Goal: Task Accomplishment & Management: Use online tool/utility

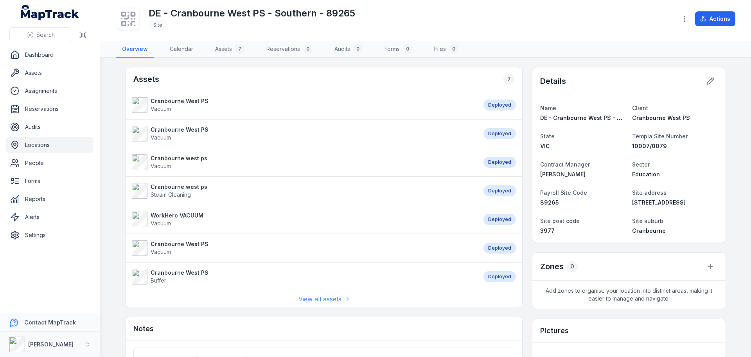
click at [314, 300] on link "View all assets" at bounding box center [324, 298] width 51 height 9
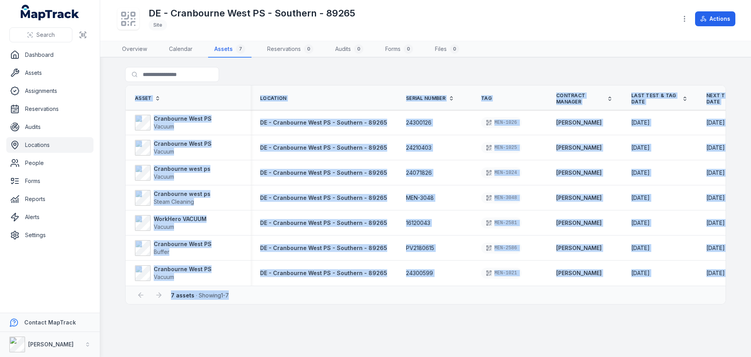
drag, startPoint x: 517, startPoint y: 290, endPoint x: 560, endPoint y: 287, distance: 42.8
click at [560, 287] on div "Asset Location Serial Number Tag Contract Manager Last Test & Tag Date Next tes…" at bounding box center [425, 194] width 601 height 219
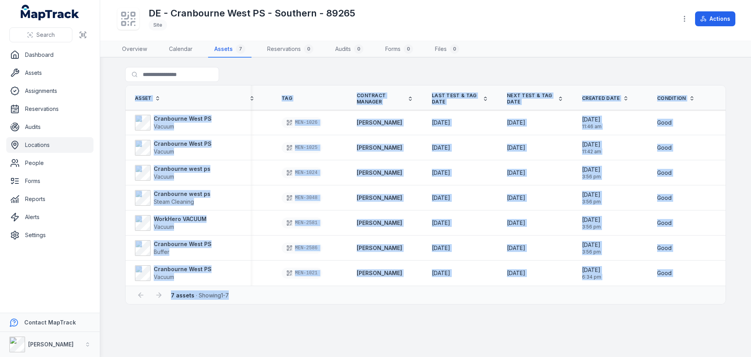
scroll to position [0, 214]
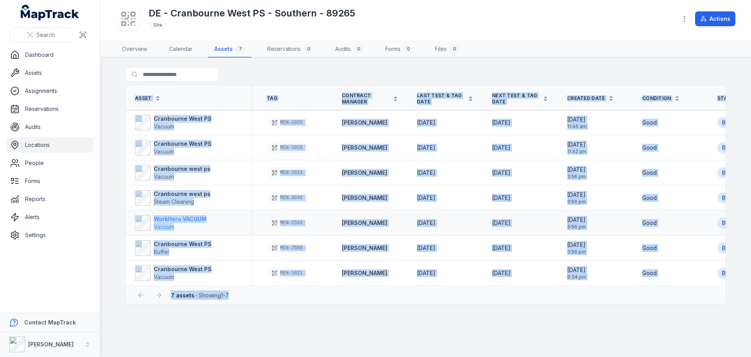
click at [195, 220] on strong "WorkHero VACUUM" at bounding box center [180, 219] width 53 height 8
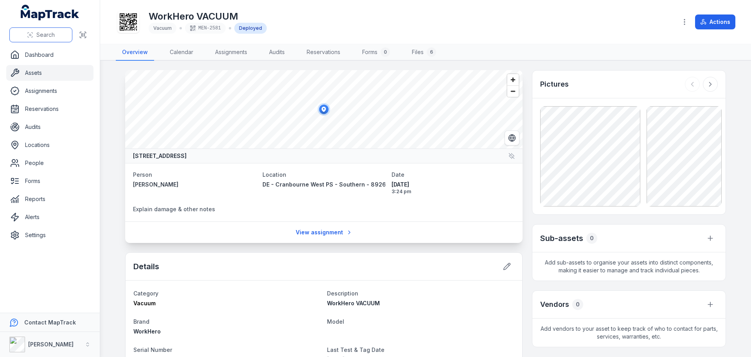
click at [41, 36] on span "Search" at bounding box center [45, 35] width 18 height 8
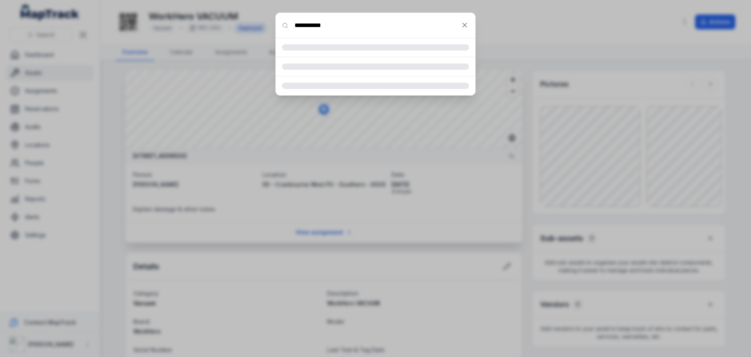
type input "**********"
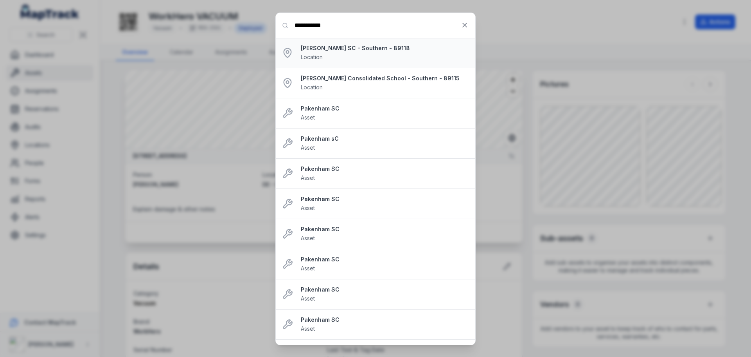
click at [331, 47] on strong "[PERSON_NAME] SC - Southern - 89118" at bounding box center [385, 48] width 168 height 8
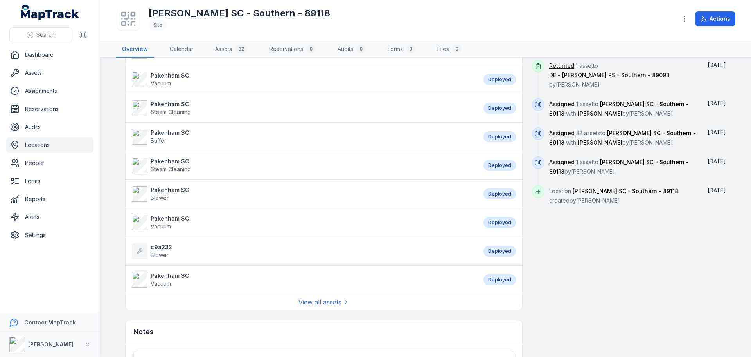
scroll to position [598, 0]
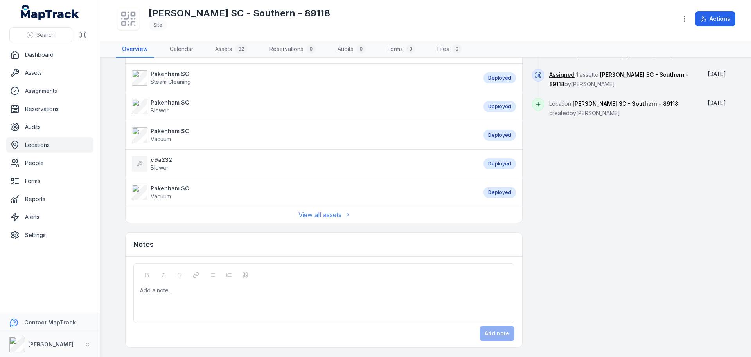
click at [325, 213] on link "View all assets" at bounding box center [324, 214] width 51 height 9
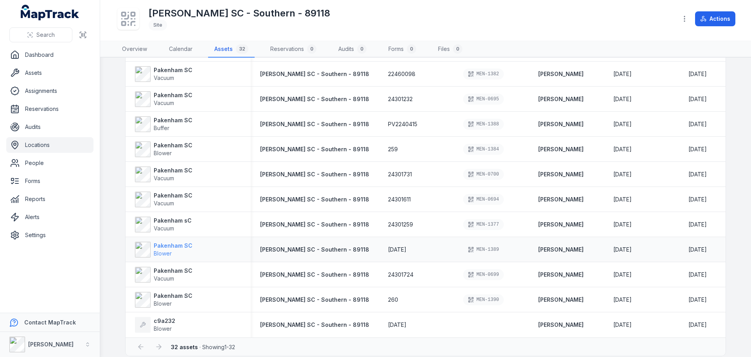
scroll to position [586, 0]
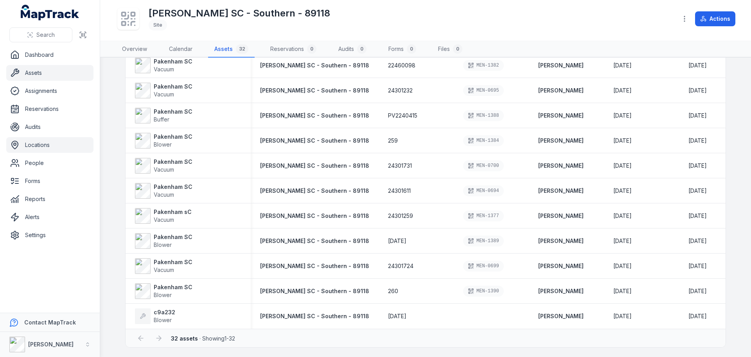
click at [43, 77] on link "Assets" at bounding box center [49, 73] width 87 height 16
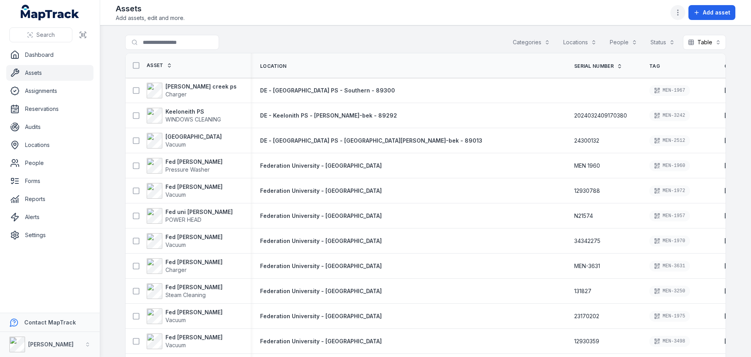
click at [681, 8] on button "button" at bounding box center [678, 12] width 15 height 15
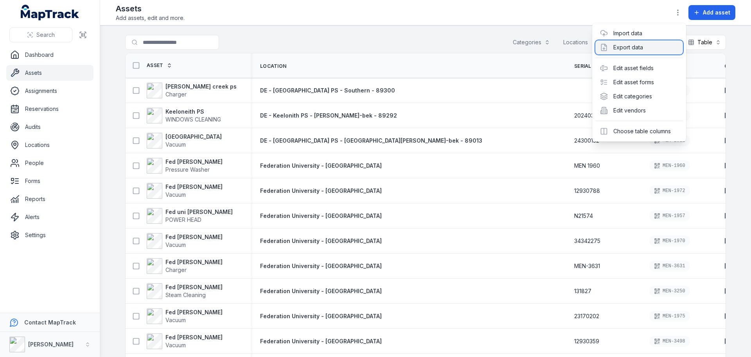
click at [639, 41] on div "Export data" at bounding box center [640, 47] width 88 height 14
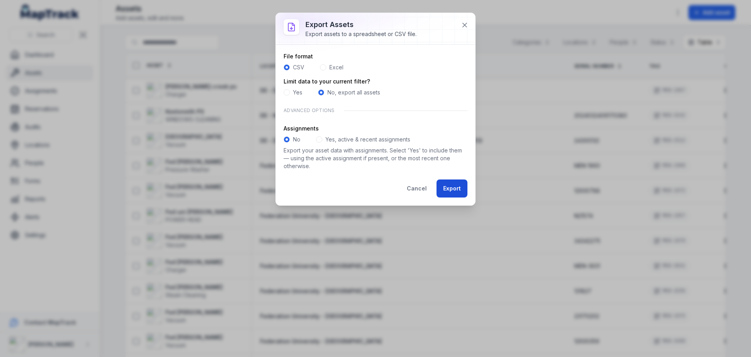
click at [447, 190] on button "Export" at bounding box center [452, 188] width 31 height 18
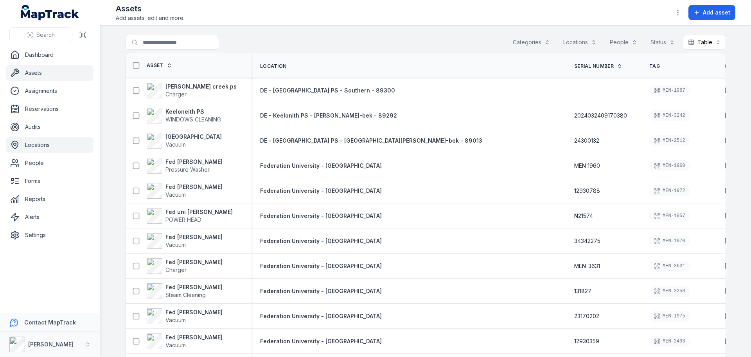
click at [49, 148] on link "Locations" at bounding box center [49, 145] width 87 height 16
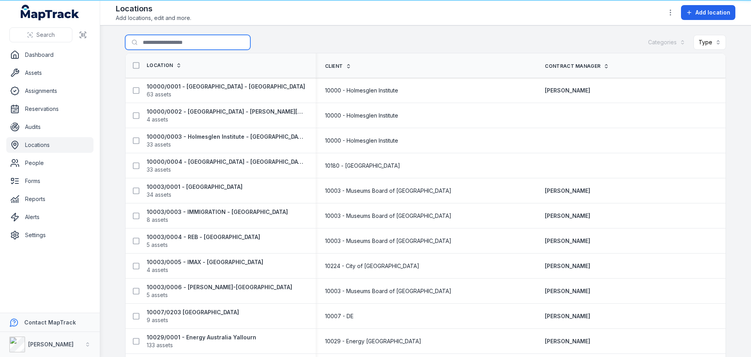
click at [184, 43] on input "Search for locations" at bounding box center [187, 42] width 125 height 15
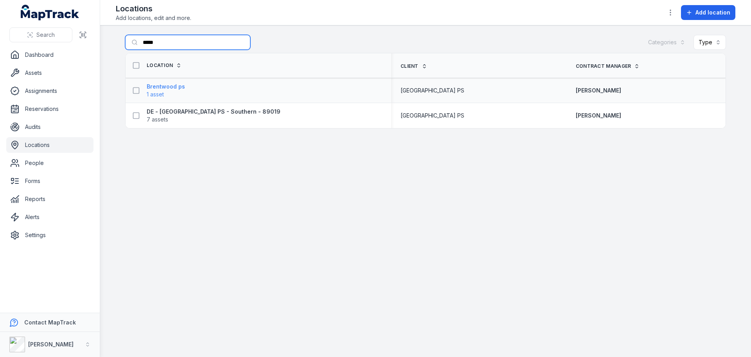
type input "*****"
click at [180, 87] on strong "Brentwood ps" at bounding box center [166, 87] width 38 height 8
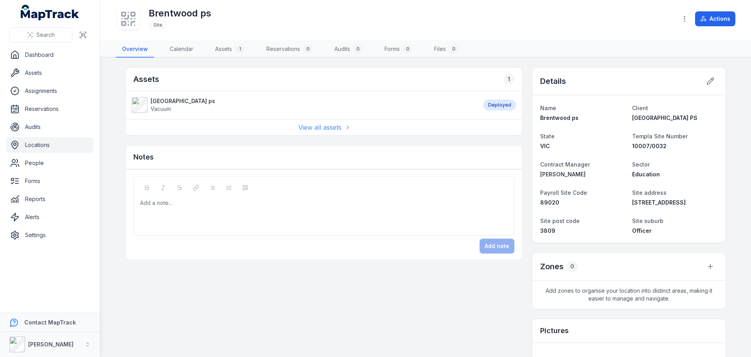
click at [336, 123] on link "View all assets" at bounding box center [324, 127] width 51 height 9
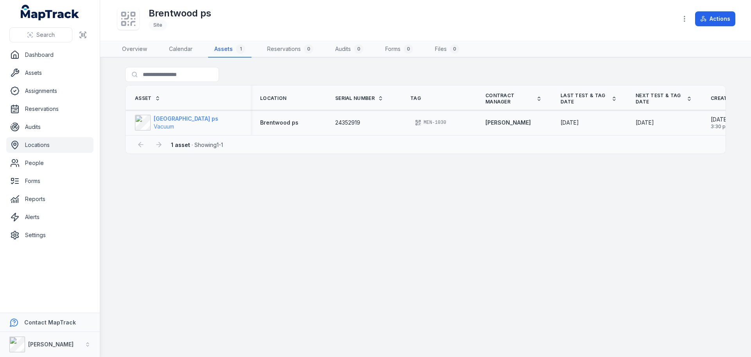
click at [188, 123] on span "Vacuum" at bounding box center [186, 127] width 65 height 8
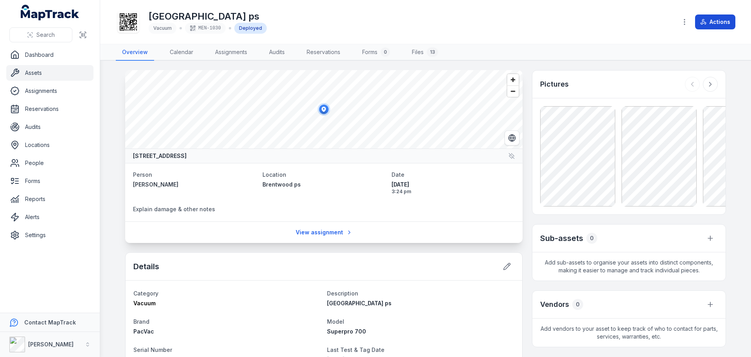
click at [720, 23] on button "Actions" at bounding box center [716, 21] width 40 height 15
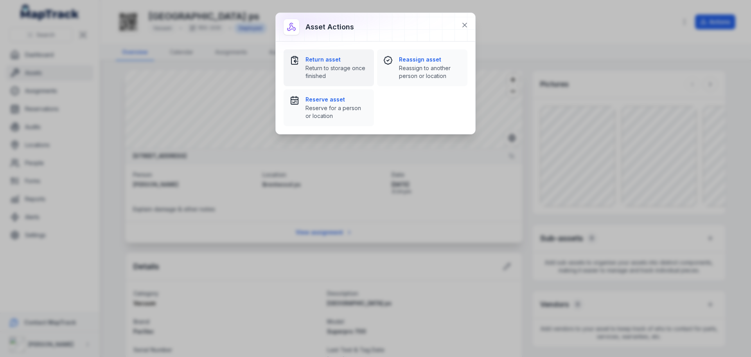
click at [318, 70] on span "Return to storage once finished" at bounding box center [337, 72] width 62 height 16
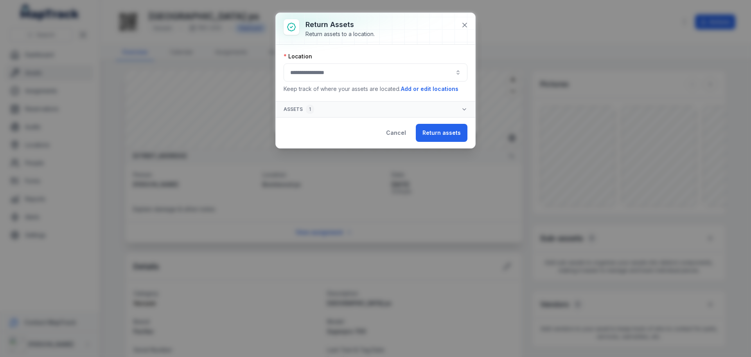
click at [441, 73] on button "button" at bounding box center [376, 72] width 184 height 18
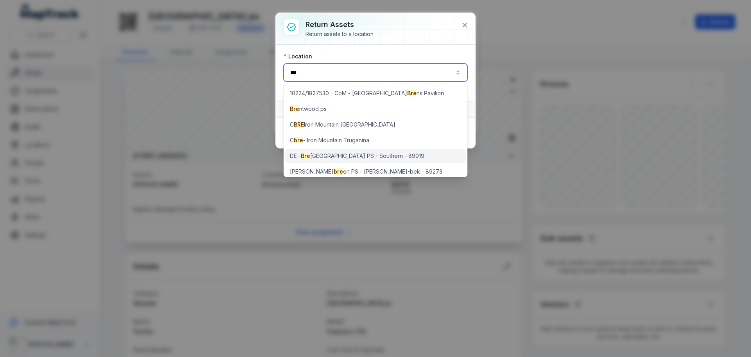
type input "***"
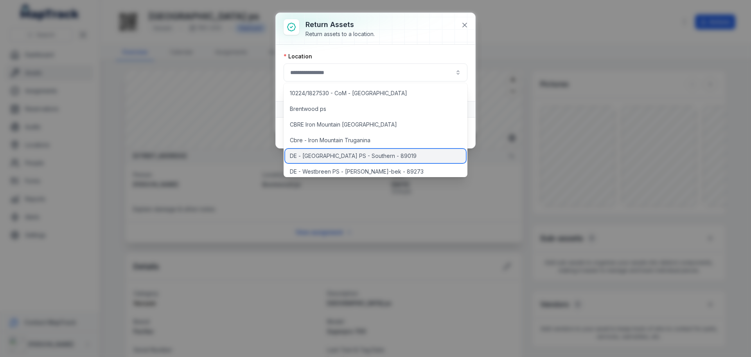
click at [397, 152] on span "DE - [GEOGRAPHIC_DATA] PS - Southern - 89019" at bounding box center [353, 156] width 127 height 8
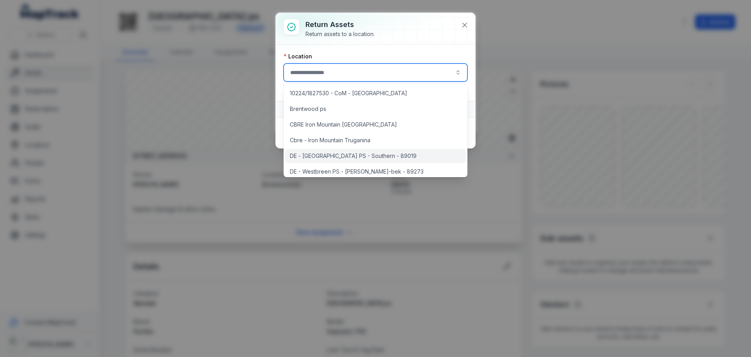
type input "**********"
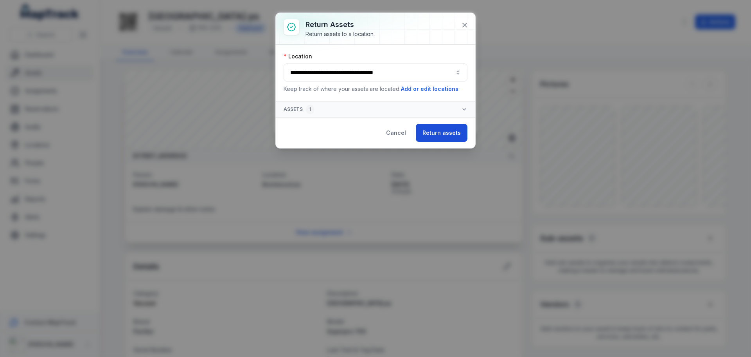
click at [430, 132] on button "Return assets" at bounding box center [442, 133] width 52 height 18
